Goal: Communication & Community: Share content

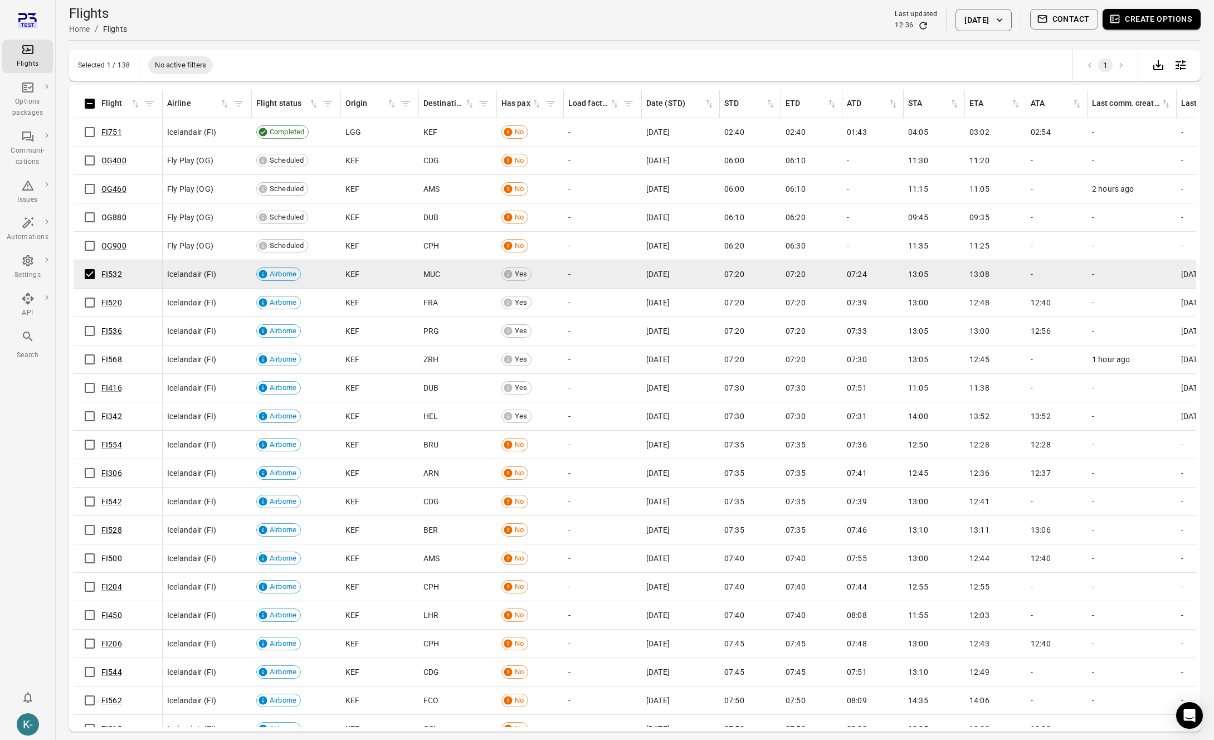
click at [1063, 16] on button "Contact" at bounding box center [1064, 19] width 69 height 21
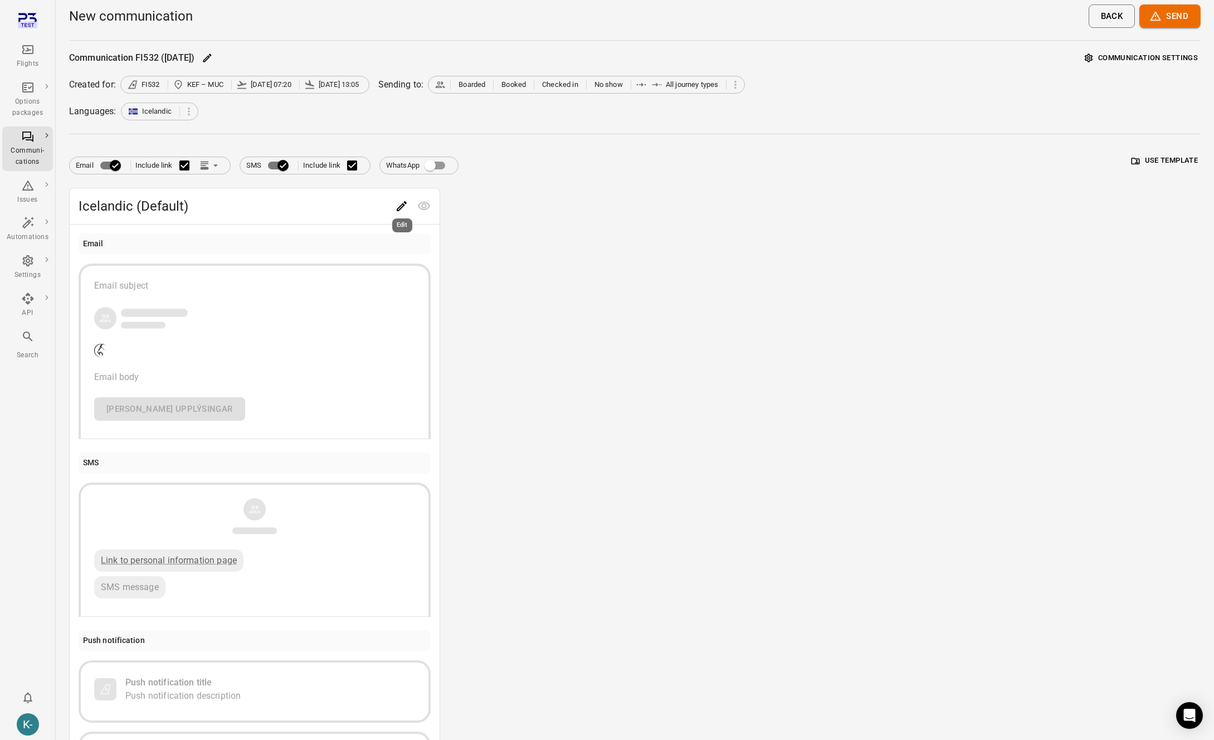
click at [403, 206] on icon "Edit" at bounding box center [401, 206] width 13 height 13
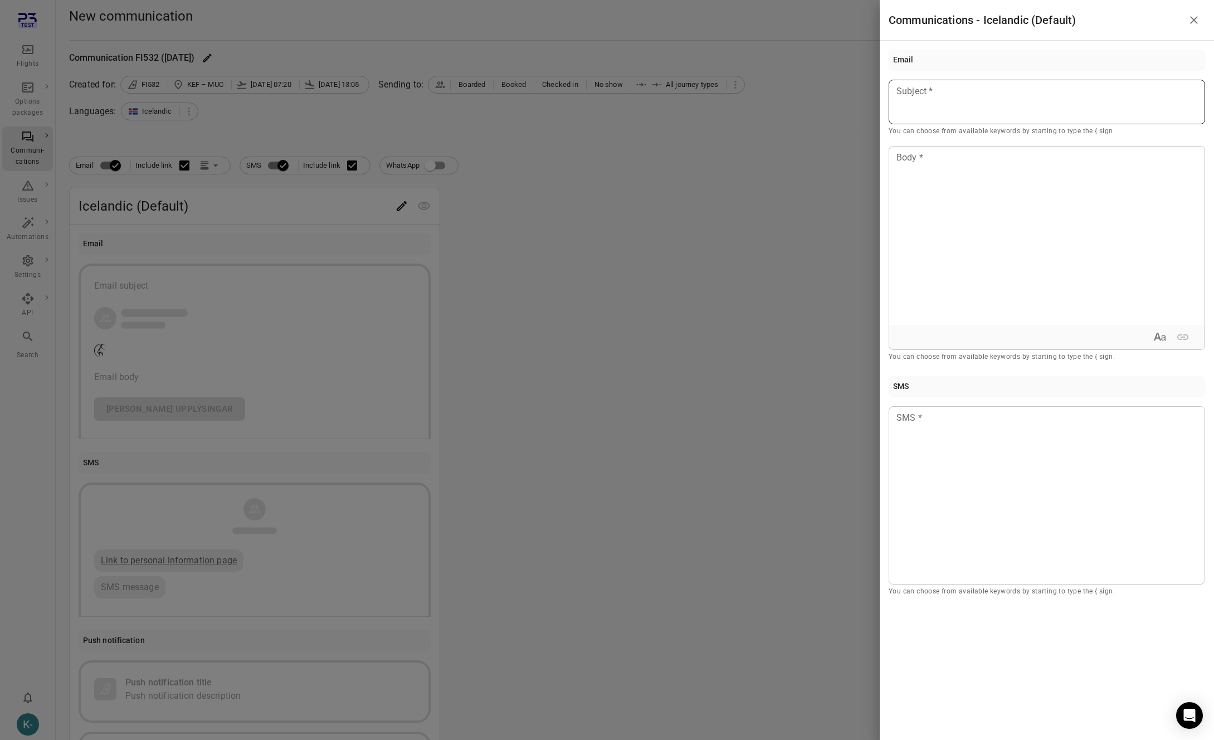
click at [955, 96] on p at bounding box center [1047, 91] width 300 height 13
click at [928, 177] on div at bounding box center [1046, 236] width 315 height 178
click at [912, 447] on div at bounding box center [1047, 495] width 317 height 178
click at [1069, 692] on div "Communications - Icelandic (Default) Email **** Subject * You can choose from a…" at bounding box center [1047, 370] width 334 height 740
click at [640, 512] on div at bounding box center [607, 370] width 1214 height 740
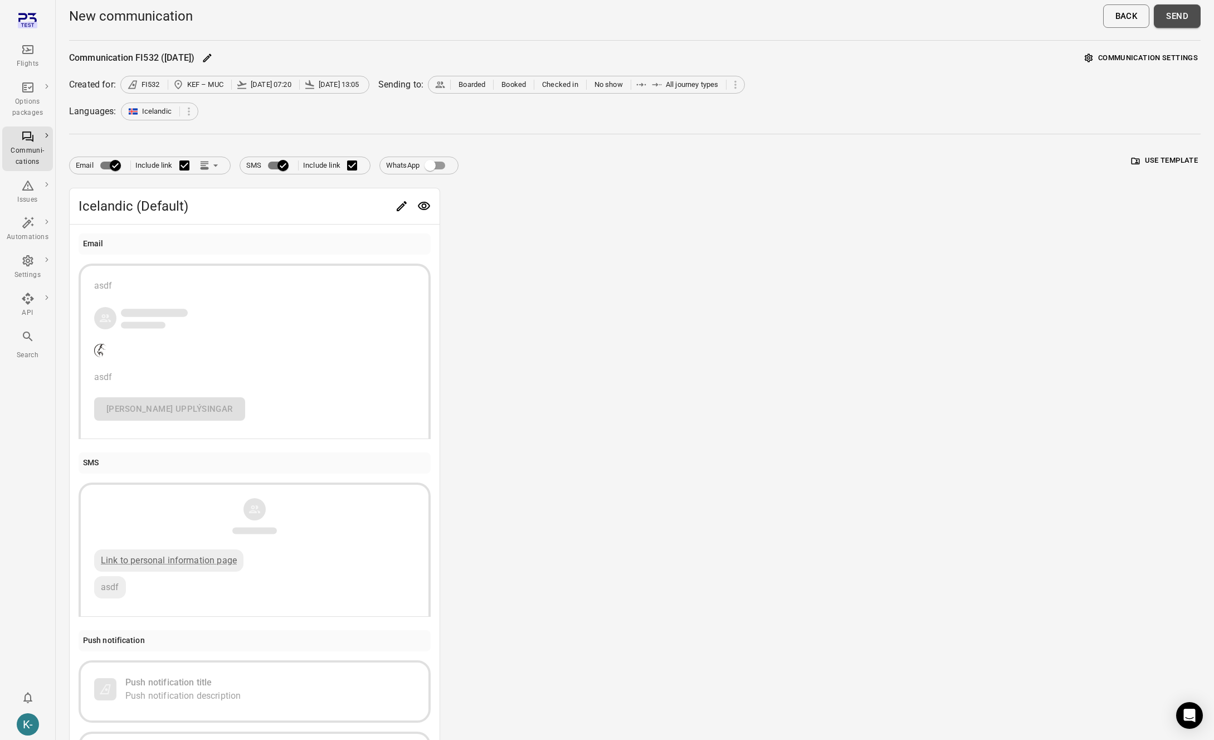
click at [1189, 18] on button "Send" at bounding box center [1177, 15] width 47 height 23
